Goal: Task Accomplishment & Management: Manage account settings

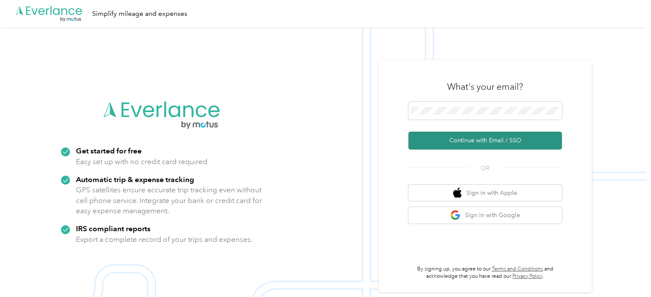
click at [470, 140] on button "Continue with Email / SSO" at bounding box center [486, 140] width 154 height 18
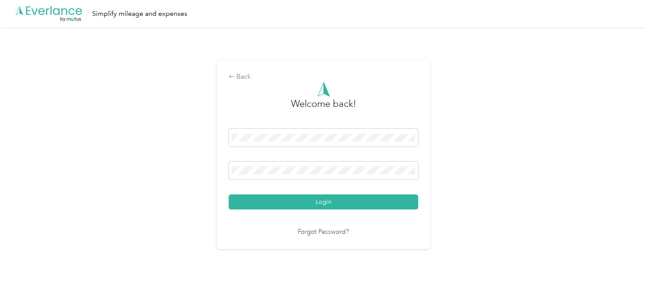
click at [314, 202] on button "Login" at bounding box center [324, 201] width 190 height 15
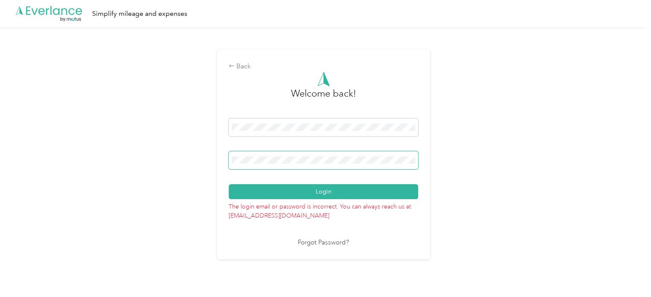
click at [314, 165] on span at bounding box center [324, 160] width 190 height 18
